Goal: Task Accomplishment & Management: Use online tool/utility

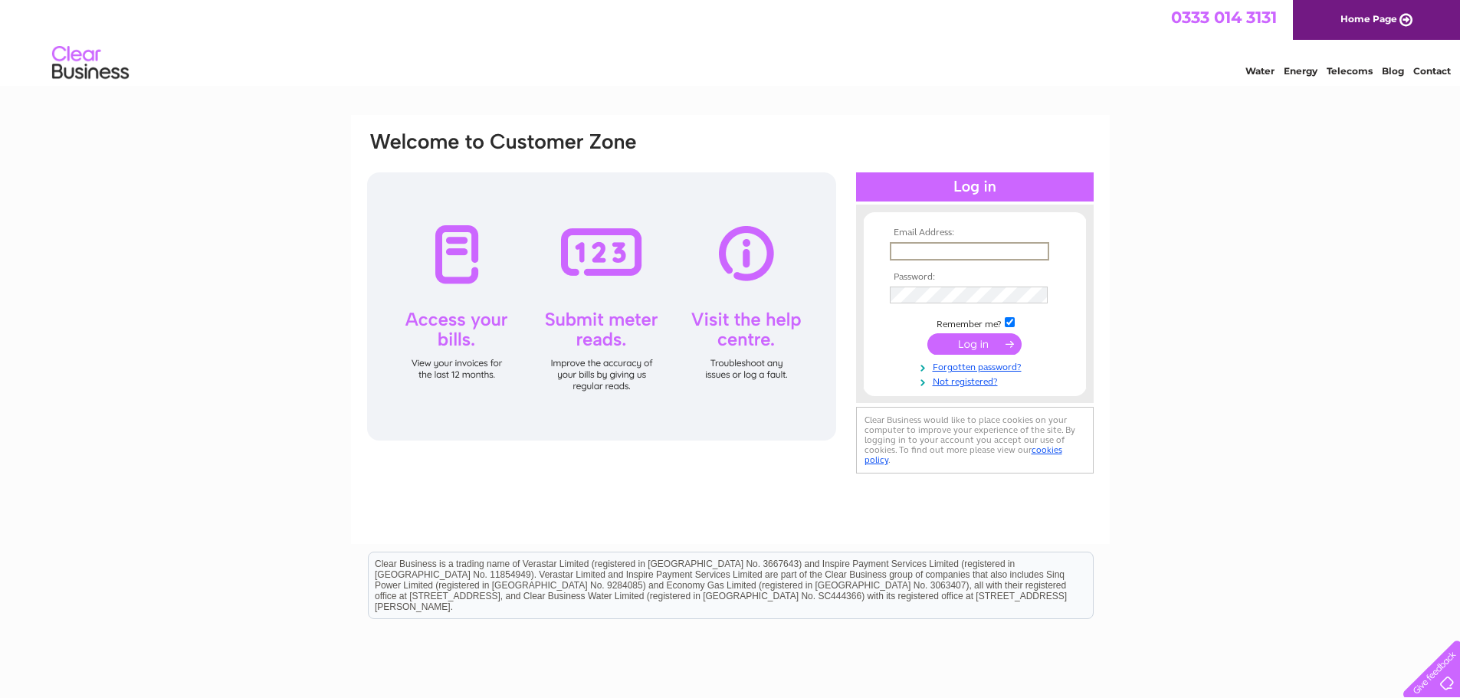
click at [900, 251] on input "text" at bounding box center [969, 251] width 159 height 18
type input "kay@mackscot.co.uk"
click at [945, 345] on input "submit" at bounding box center [975, 342] width 94 height 21
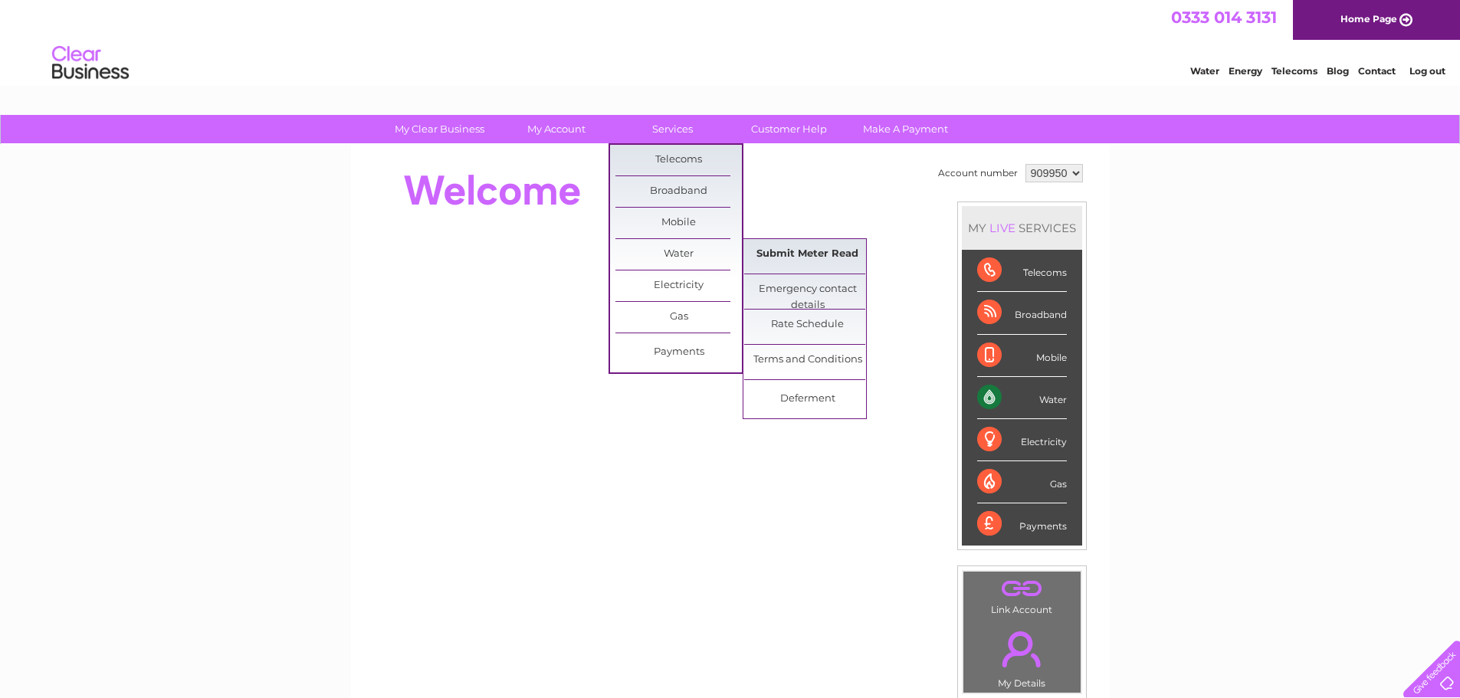
click at [816, 251] on link "Submit Meter Read" at bounding box center [807, 254] width 126 height 31
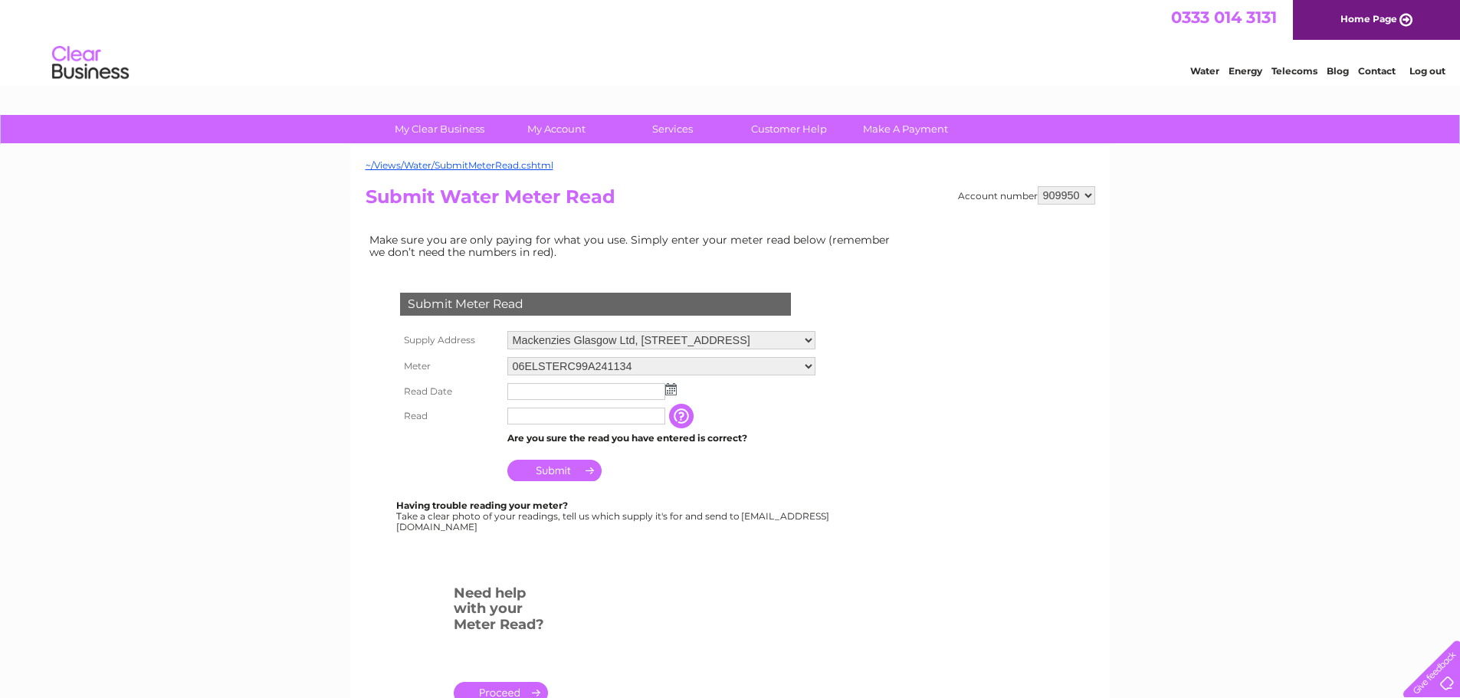
click at [673, 389] on img at bounding box center [670, 389] width 11 height 12
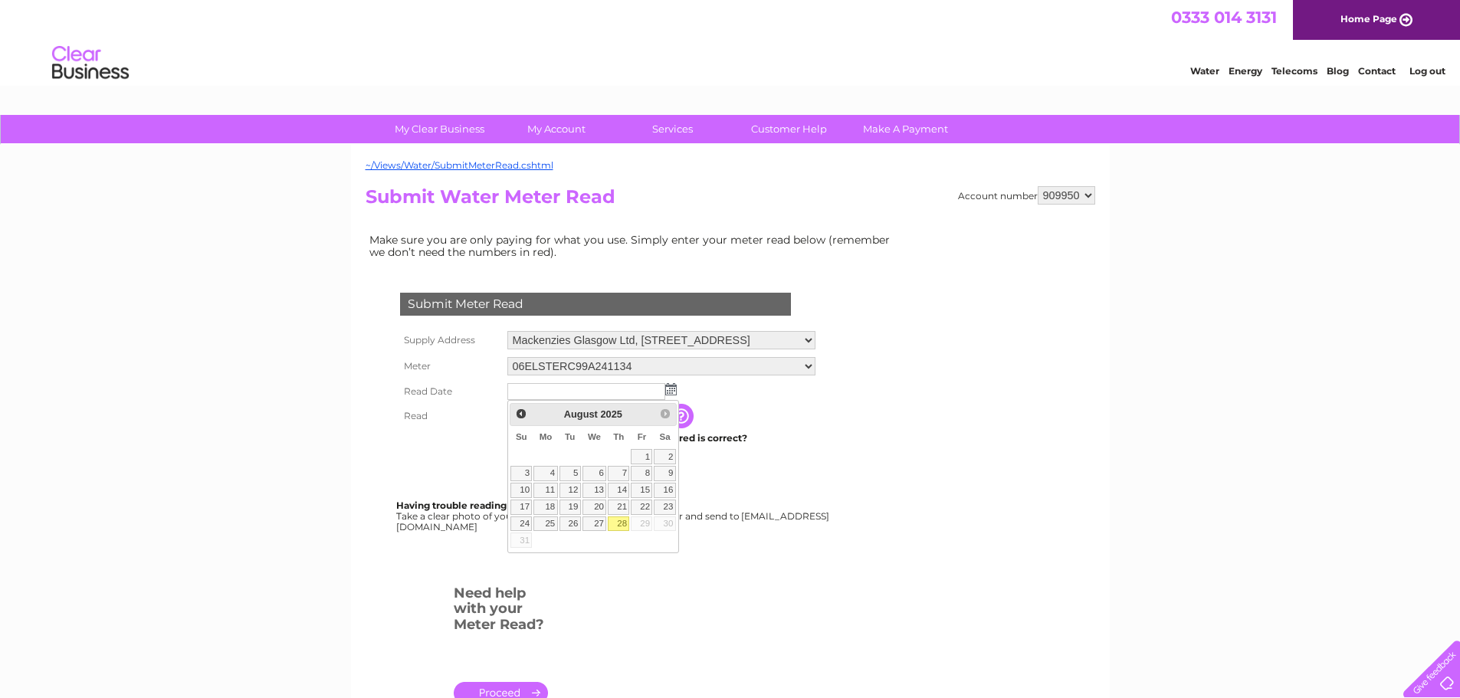
click at [620, 524] on link "28" at bounding box center [618, 524] width 21 height 15
type input "2025/08/28"
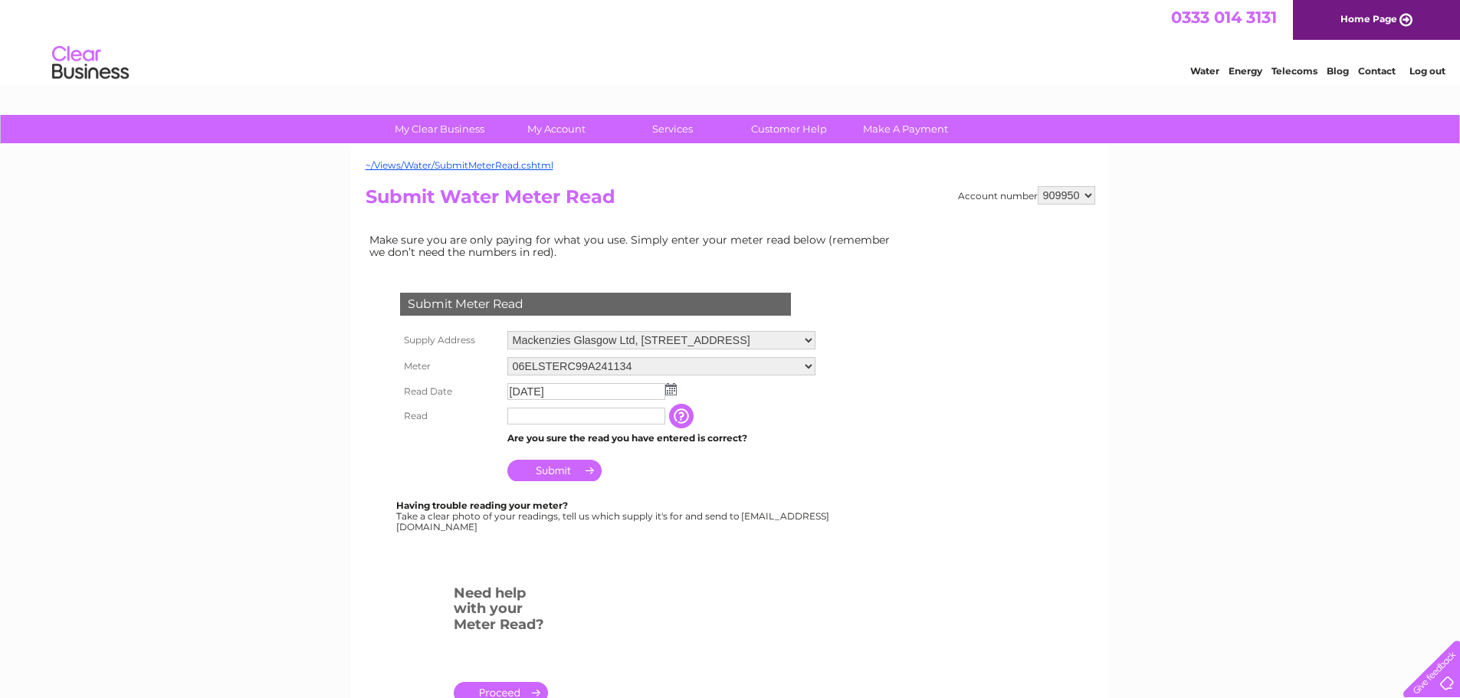
click at [538, 422] on input "text" at bounding box center [586, 416] width 158 height 17
type input "5932"
click at [539, 468] on input "Submit" at bounding box center [554, 470] width 94 height 21
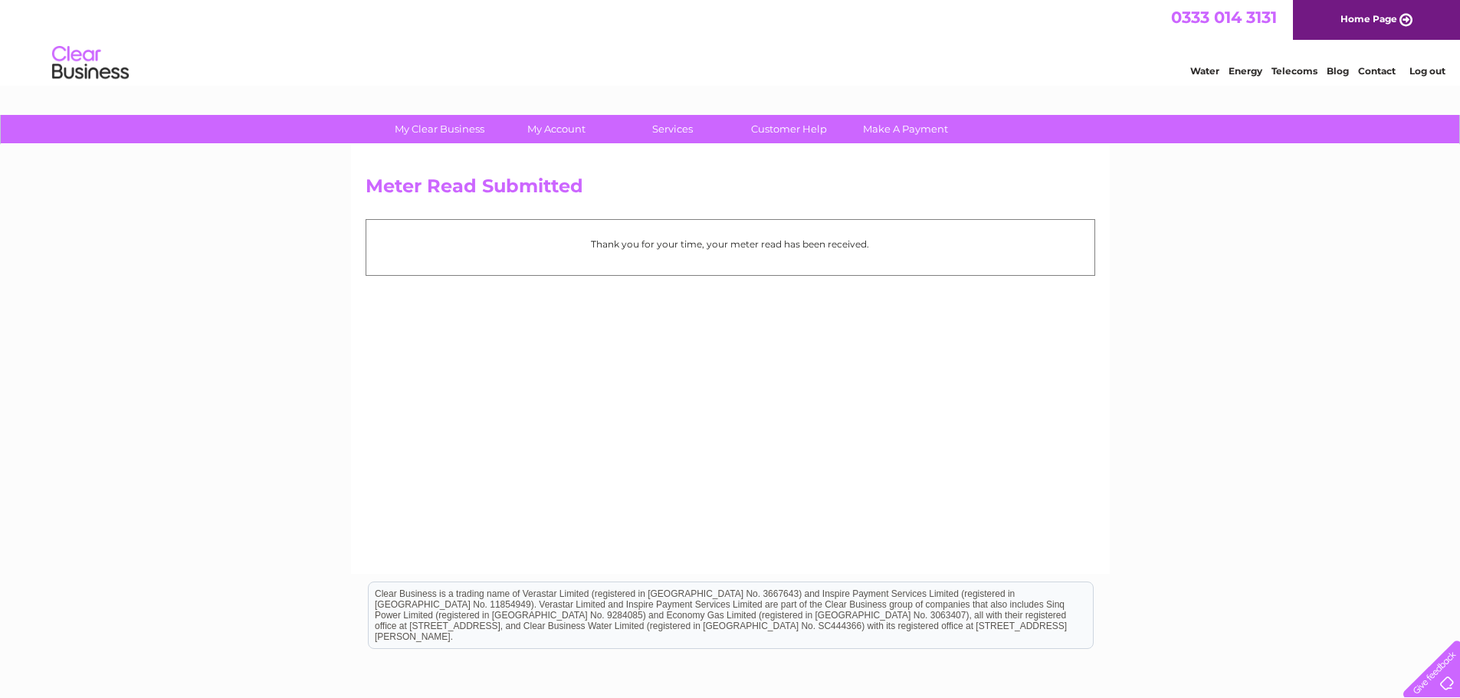
click at [1429, 68] on link "Log out" at bounding box center [1428, 70] width 36 height 11
